Goal: Task Accomplishment & Management: Complete application form

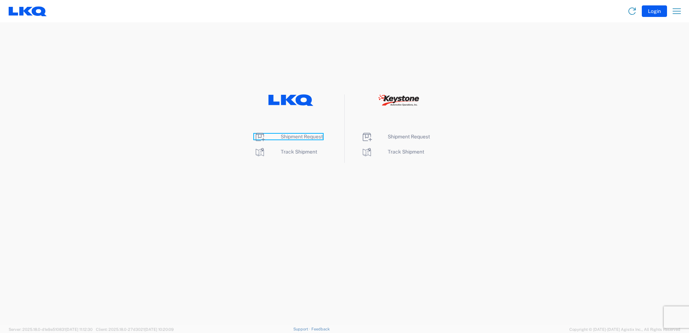
click at [297, 134] on span "Shipment Request" at bounding box center [302, 137] width 42 height 6
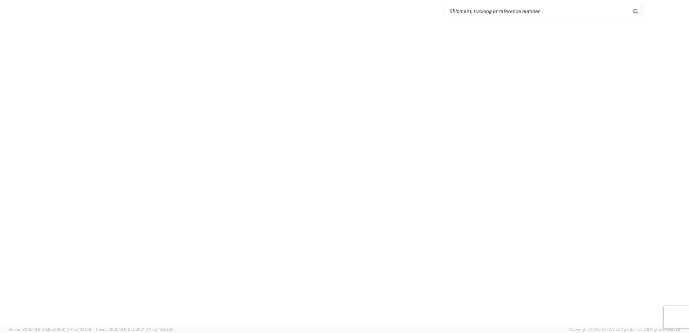
select select "FULL"
select select "LBS"
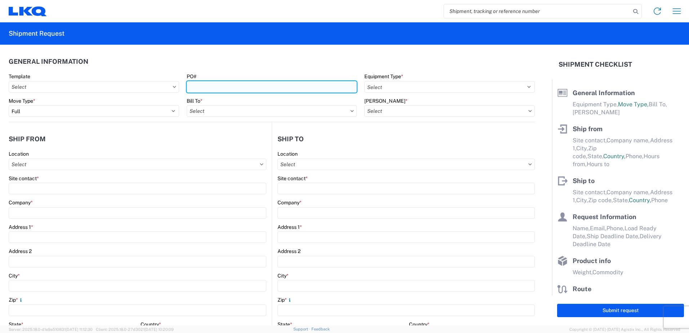
click at [211, 91] on input "PO#" at bounding box center [272, 87] width 171 height 12
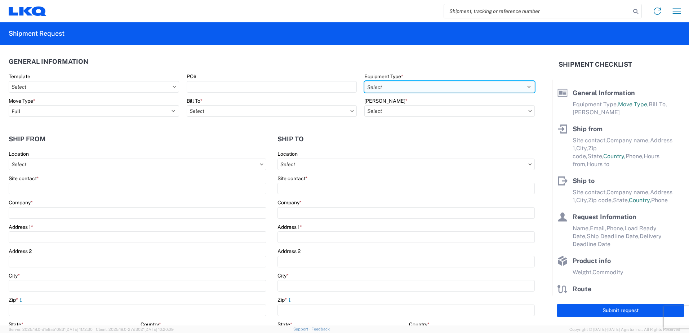
click at [393, 87] on select "Select 53’ Dry Van Flatbed Dropdeck (van) Lowboy (flatbed) Rail" at bounding box center [450, 87] width 171 height 12
select select "STDV"
click at [365, 81] on select "Select 53’ Dry Van Flatbed Dropdeck (van) Lowboy (flatbed) Rail" at bounding box center [450, 87] width 171 height 12
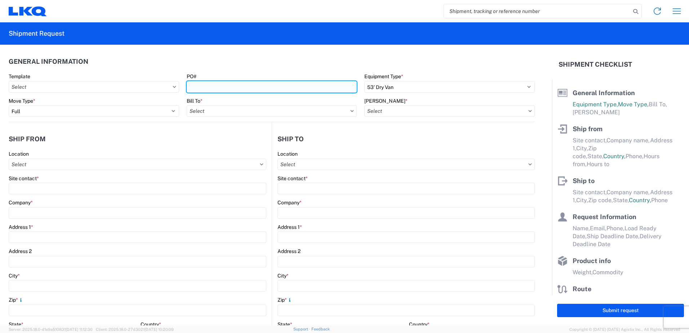
click at [217, 87] on input "PO#" at bounding box center [272, 87] width 171 height 12
type input "1"
type input "09102025"
click at [230, 107] on input "Bill To *" at bounding box center [272, 111] width 171 height 12
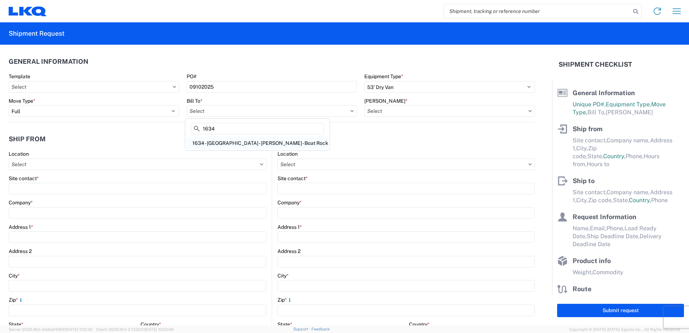
type input "1634"
click at [226, 144] on div "1634 - [GEOGRAPHIC_DATA] - [PERSON_NAME] - Boat Rock" at bounding box center [258, 143] width 142 height 12
type input "1634 - [GEOGRAPHIC_DATA] - [PERSON_NAME] - Boat Rock"
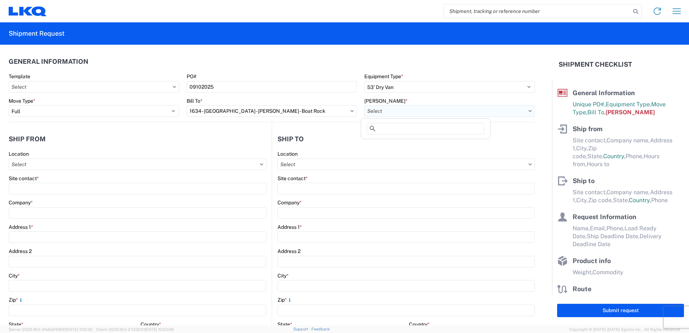
click at [411, 107] on input "[PERSON_NAME] *" at bounding box center [450, 111] width 171 height 12
click at [420, 144] on div "1634-1300-50180-0000 - 1634 Freight In - Cores" at bounding box center [426, 143] width 126 height 12
type input "1634-1300-50180-0000 - 1634 Freight In - Cores"
click at [76, 164] on input "Location" at bounding box center [138, 165] width 258 height 12
type input "1357"
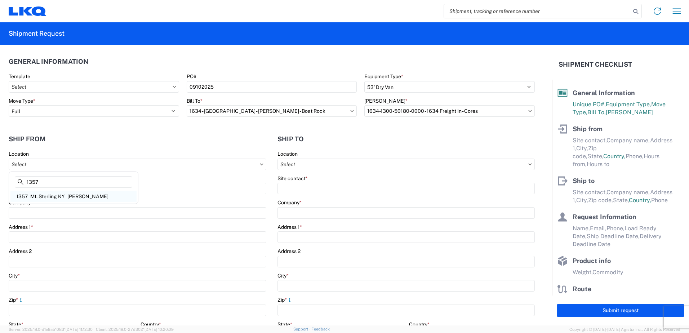
click at [96, 198] on div "1357 - Mt. Sterling KY - [PERSON_NAME]" at bounding box center [73, 197] width 126 height 12
type input "1357 - Mt. Sterling KY - [PERSON_NAME]"
type input "LKQ Corporation"
type input "[STREET_ADDRESS][PERSON_NAME]"
type input "Mount Sterling"
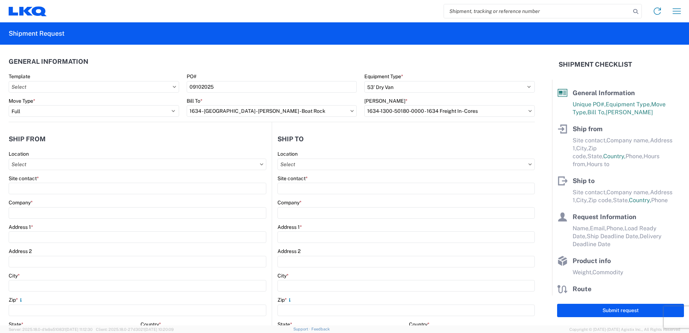
type input "40353"
select select "KY"
select select "US"
type input "08:00"
type input "17:00"
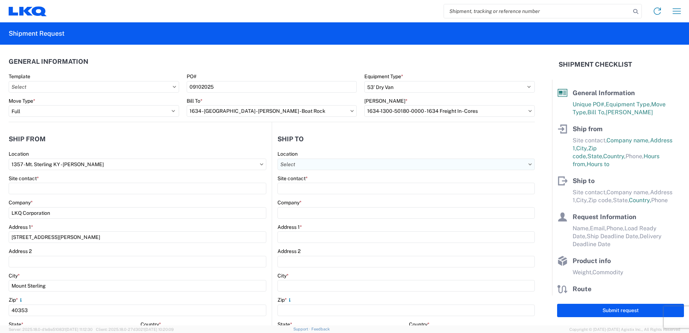
click at [393, 166] on input "Location" at bounding box center [406, 165] width 257 height 12
type input "1634"
click at [354, 197] on div "1634 - [GEOGRAPHIC_DATA] - [PERSON_NAME] - Boat Rock" at bounding box center [348, 197] width 142 height 12
type input "1634 - [GEOGRAPHIC_DATA] - [PERSON_NAME] - Boat Rock"
type input "LKQ Corporation"
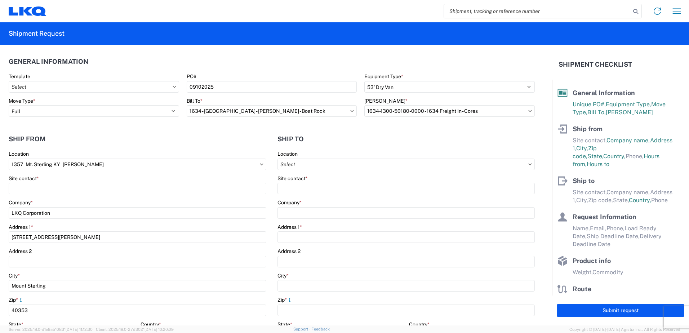
type input "[STREET_ADDRESS]"
type input "[GEOGRAPHIC_DATA]"
type input "30336"
select select "US"
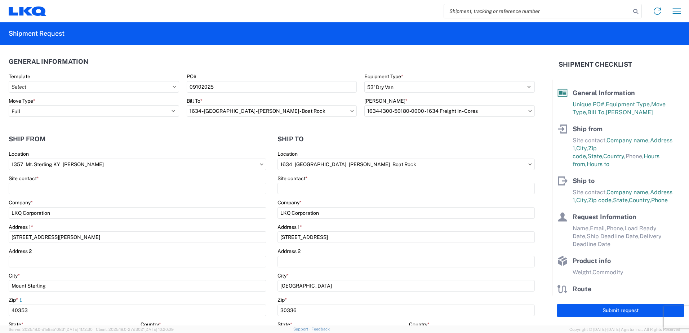
click at [150, 182] on div "Site contact *" at bounding box center [138, 184] width 258 height 19
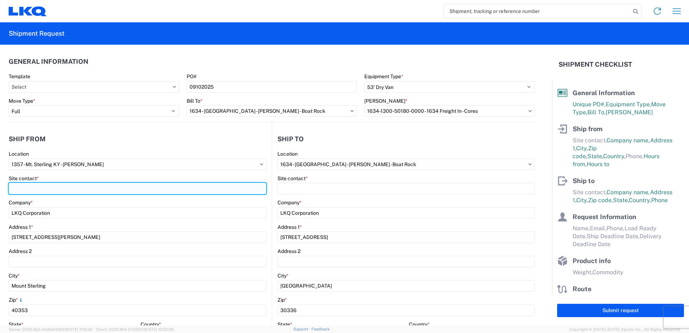
click at [149, 184] on input "Site contact *" at bounding box center [138, 189] width 258 height 12
type input "[PERSON_NAME]"
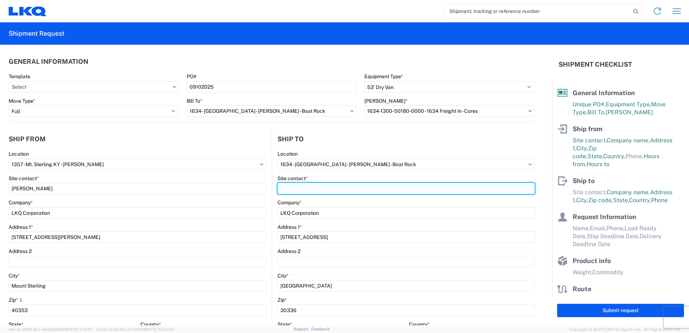
click at [336, 186] on input "Site contact *" at bounding box center [406, 189] width 257 height 12
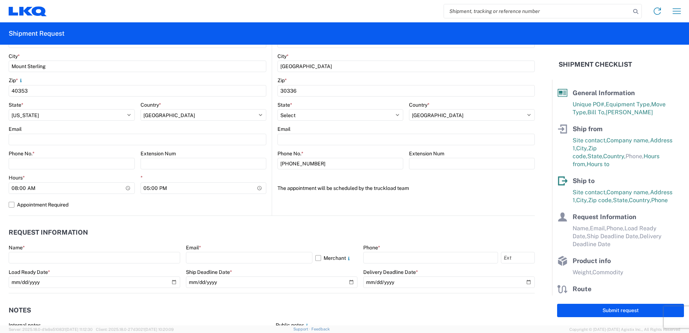
scroll to position [220, 0]
type input "dock"
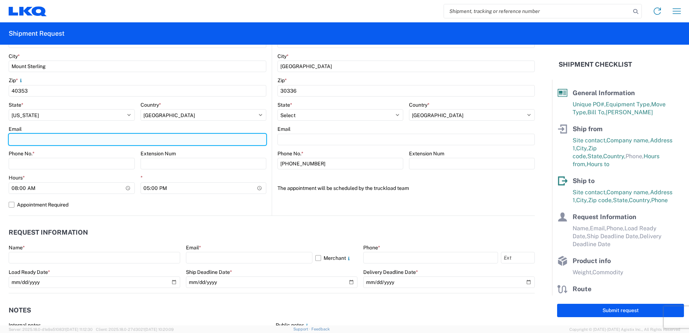
click at [31, 135] on input "Email" at bounding box center [138, 140] width 258 height 12
type input "[EMAIL_ADDRESS][DOMAIN_NAME]"
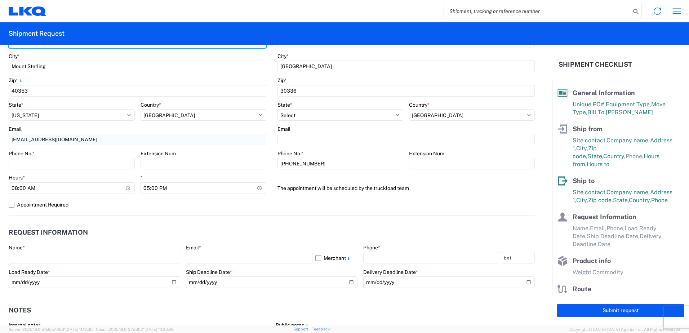
type input "Mount Sterling"
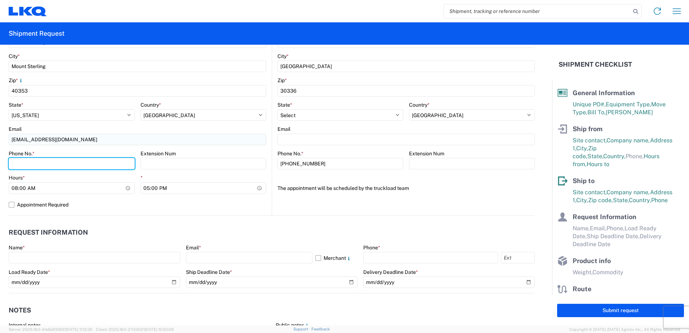
type input "6065942168"
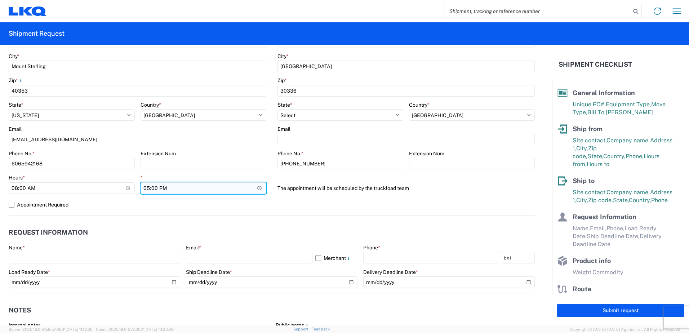
click at [229, 187] on input "17:00" at bounding box center [204, 188] width 126 height 12
click at [160, 186] on input "23:00" at bounding box center [204, 188] width 126 height 12
type input "11:00"
click at [230, 233] on header "Request Information" at bounding box center [272, 233] width 526 height 16
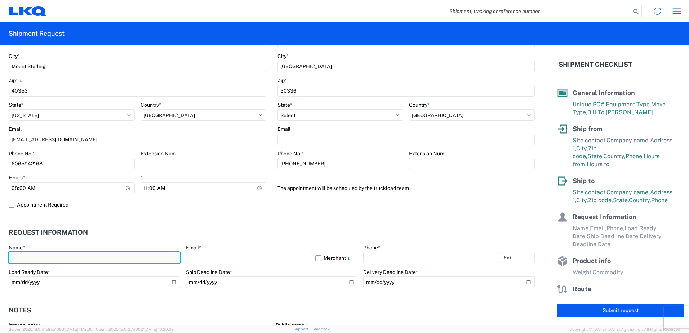
click at [67, 260] on input "text" at bounding box center [95, 258] width 172 height 12
type input "[PERSON_NAME]"
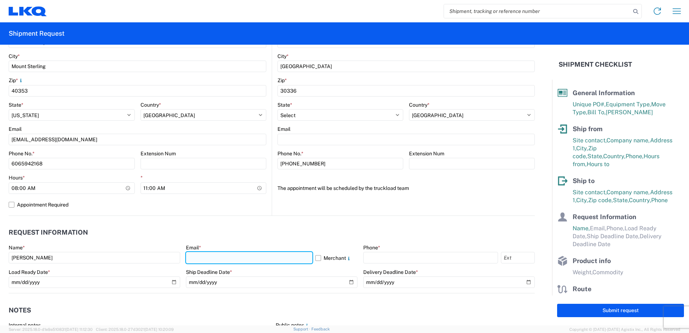
click at [252, 261] on input "text" at bounding box center [249, 258] width 127 height 12
type input "[EMAIL_ADDRESS][DOMAIN_NAME]"
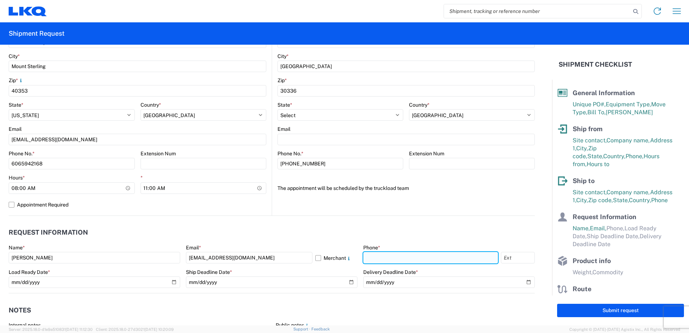
click at [371, 260] on input "text" at bounding box center [430, 258] width 135 height 12
type input "6065942168"
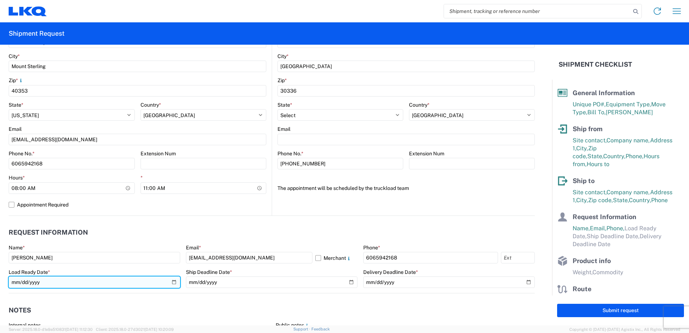
click at [171, 283] on input "date" at bounding box center [95, 283] width 172 height 12
click at [173, 282] on input "[DATE]" at bounding box center [95, 283] width 172 height 12
type input "[DATE]"
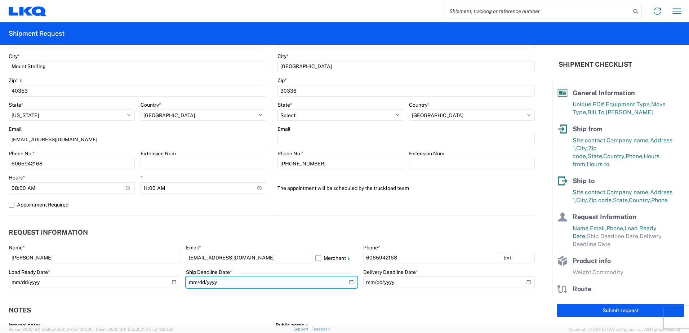
click at [346, 282] on input "date" at bounding box center [272, 283] width 172 height 12
type input "[DATE]"
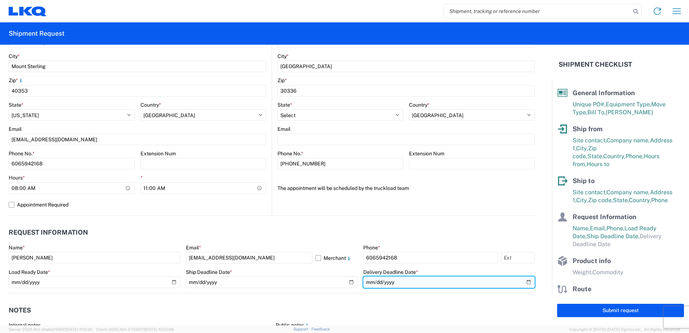
click at [525, 284] on input "date" at bounding box center [449, 283] width 172 height 12
type input "[DATE]"
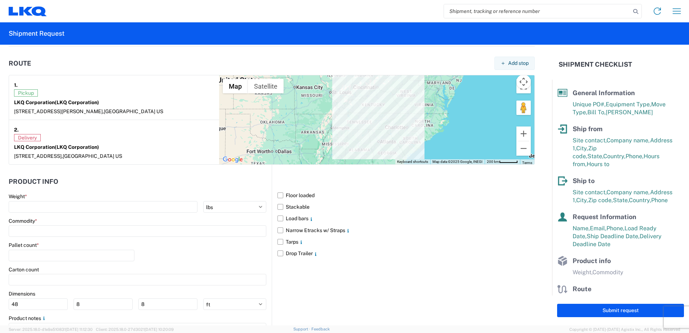
scroll to position [584, 0]
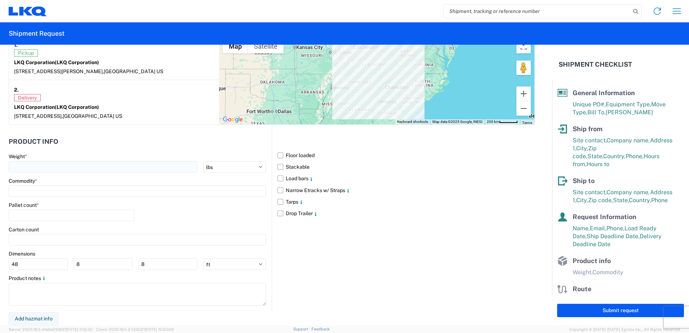
drag, startPoint x: 145, startPoint y: 154, endPoint x: 147, endPoint y: 164, distance: 10.0
click at [145, 154] on div "Weight *" at bounding box center [138, 156] width 258 height 6
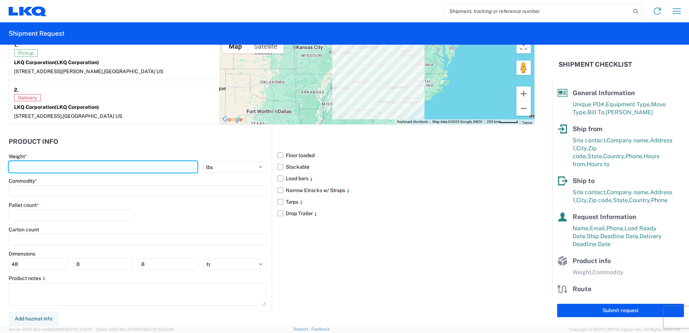
click at [148, 166] on input "number" at bounding box center [103, 167] width 189 height 12
type input "40000"
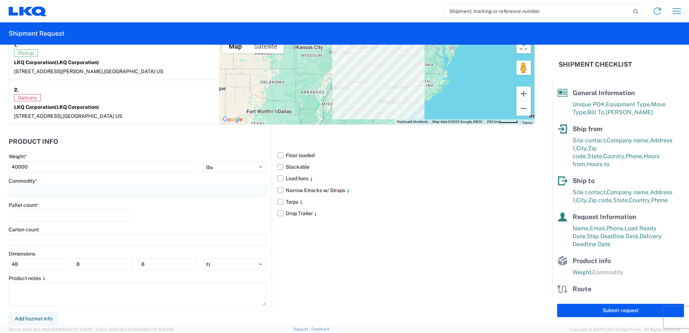
click at [193, 189] on input at bounding box center [138, 191] width 258 height 12
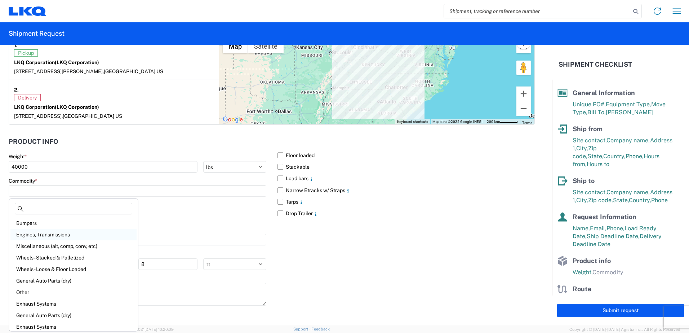
click at [63, 233] on div "Engines, Transmissions" at bounding box center [73, 235] width 126 height 12
type input "Engines, Transmissions"
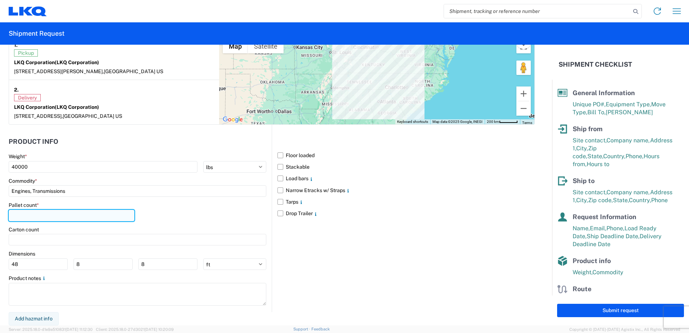
click at [46, 215] on input "number" at bounding box center [72, 216] width 126 height 12
type input "24"
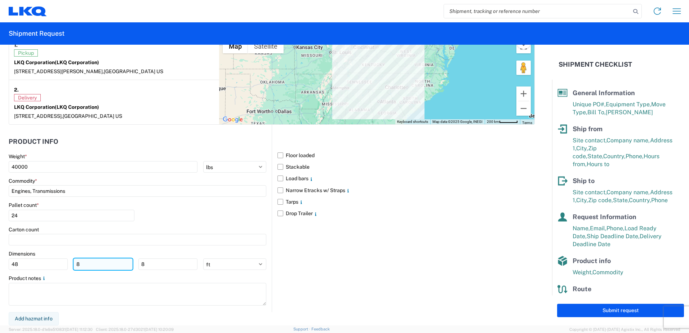
click at [84, 265] on input "8" at bounding box center [103, 265] width 59 height 12
click at [85, 265] on input "8" at bounding box center [103, 265] width 59 height 12
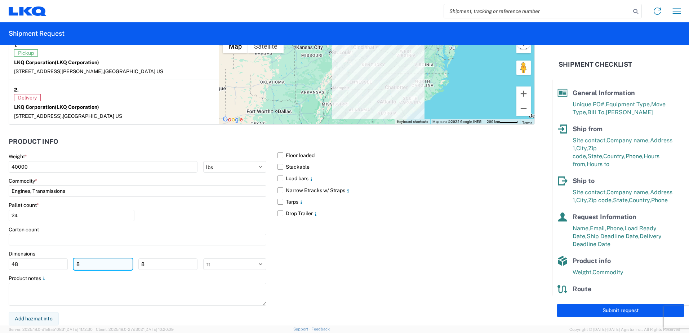
click at [85, 265] on input "8" at bounding box center [103, 265] width 59 height 12
click at [85, 265] on input "42" at bounding box center [103, 265] width 59 height 12
type input "42"
click at [152, 259] on input "8" at bounding box center [167, 265] width 59 height 12
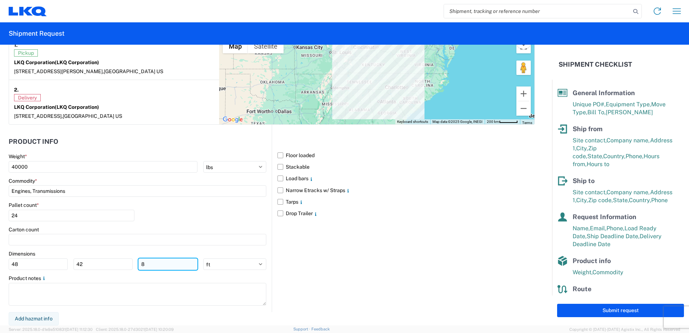
click at [152, 259] on input "8" at bounding box center [167, 265] width 59 height 12
click at [150, 262] on input "8" at bounding box center [167, 265] width 59 height 12
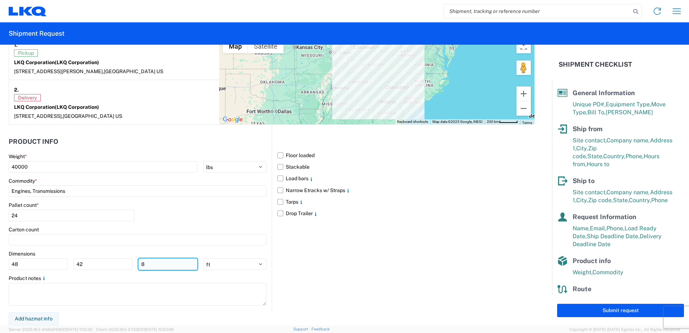
click at [150, 262] on input "8" at bounding box center [167, 265] width 59 height 12
type input "52"
click at [213, 263] on select "ft in cm" at bounding box center [234, 265] width 63 height 12
select select "IN"
click at [203, 259] on select "ft in cm" at bounding box center [234, 265] width 63 height 12
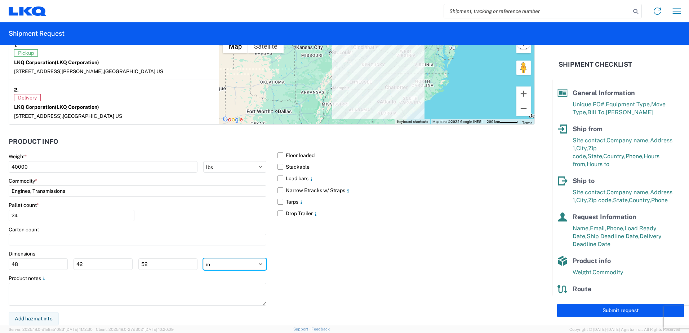
type input "576"
type input "504"
type input "624"
click at [35, 265] on input "576" at bounding box center [38, 265] width 59 height 12
click at [34, 265] on input "576" at bounding box center [38, 265] width 59 height 12
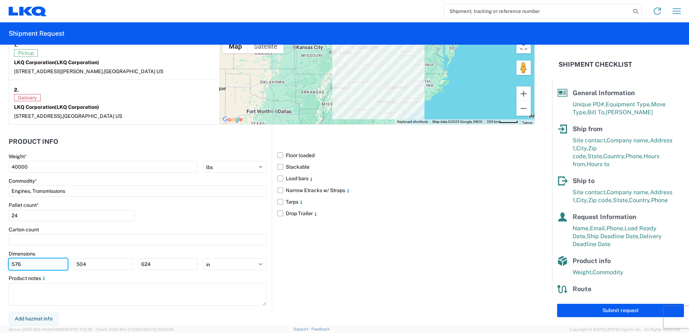
click at [34, 265] on input "576" at bounding box center [38, 265] width 59 height 12
type input "48"
click at [82, 262] on input "504" at bounding box center [103, 265] width 59 height 12
type input "48"
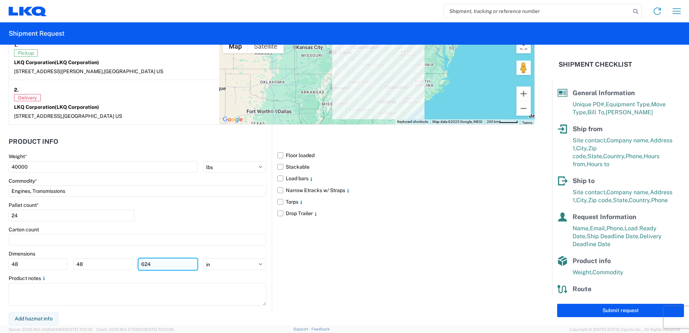
click at [150, 262] on input "624" at bounding box center [167, 265] width 59 height 12
type input "52"
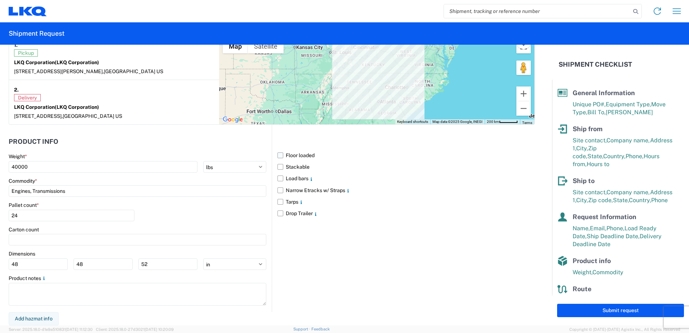
click at [293, 153] on label "Floor loaded" at bounding box center [406, 156] width 257 height 12
click at [0, 0] on input "Floor loaded" at bounding box center [0, 0] width 0 height 0
click at [606, 307] on button "Submit request" at bounding box center [620, 310] width 127 height 13
select select "KY"
select select "US"
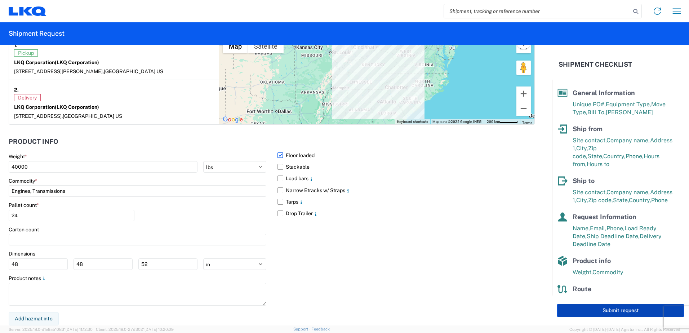
select select "US"
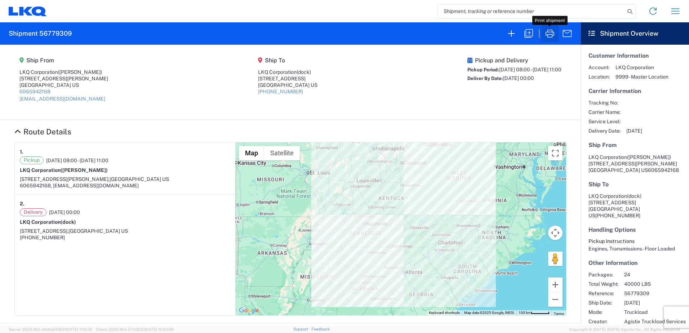
click at [548, 34] on icon "button" at bounding box center [550, 34] width 12 height 12
